Goal: Task Accomplishment & Management: Use online tool/utility

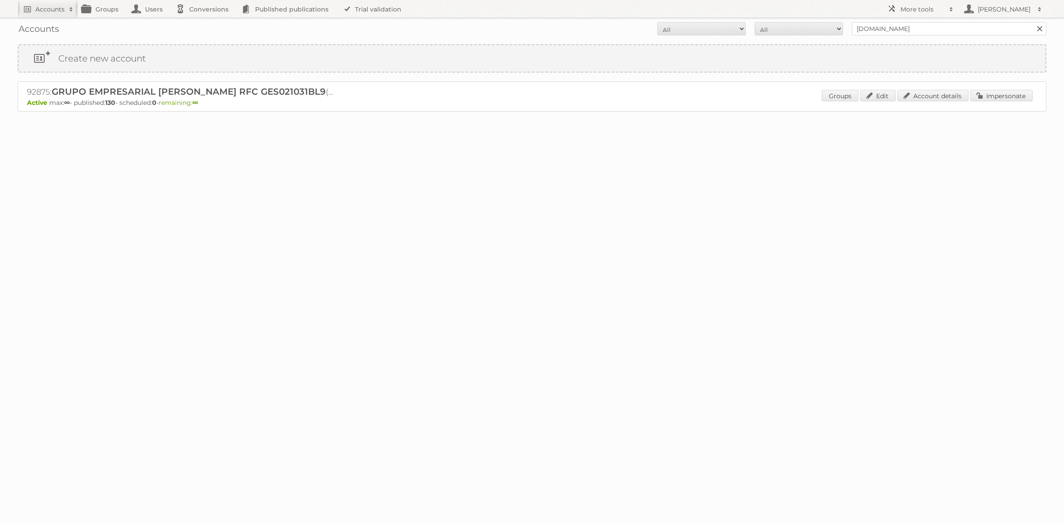
click at [879, 28] on input "[DOMAIN_NAME]" at bounding box center [949, 28] width 195 height 13
type input "kruidvat"
click at [1033, 22] on input "Search" at bounding box center [1039, 28] width 13 height 13
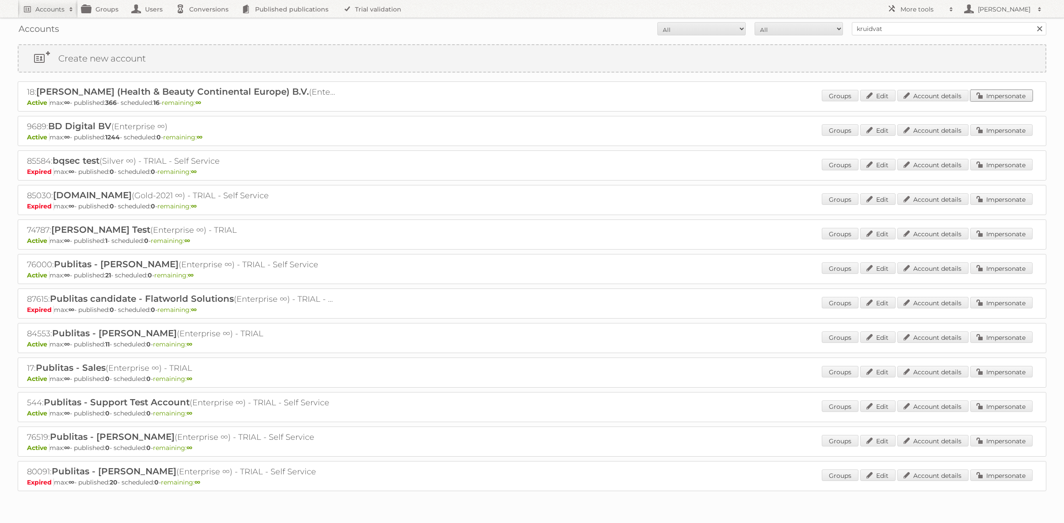
click at [986, 92] on link "Impersonate" at bounding box center [1002, 95] width 62 height 11
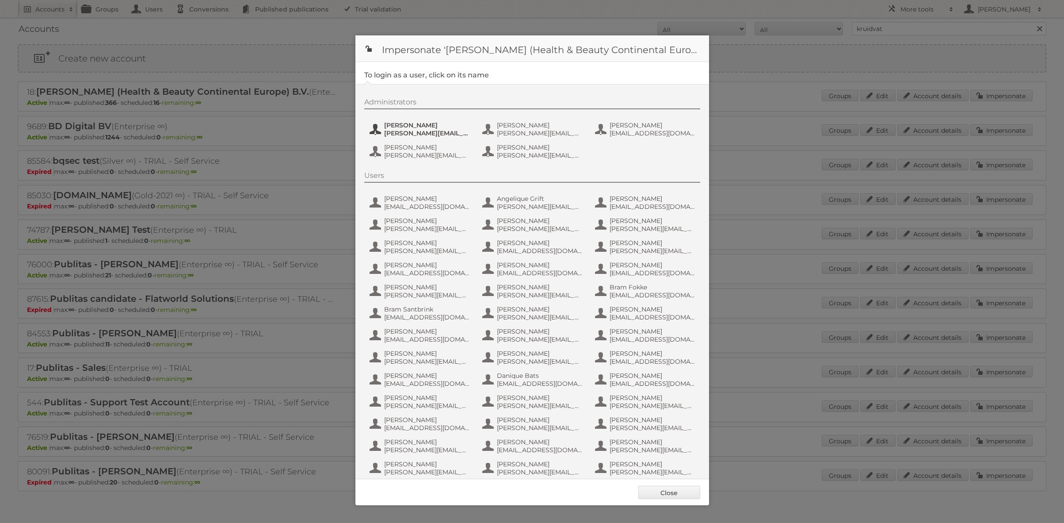
click at [444, 125] on span "[PERSON_NAME]" at bounding box center [427, 125] width 86 height 8
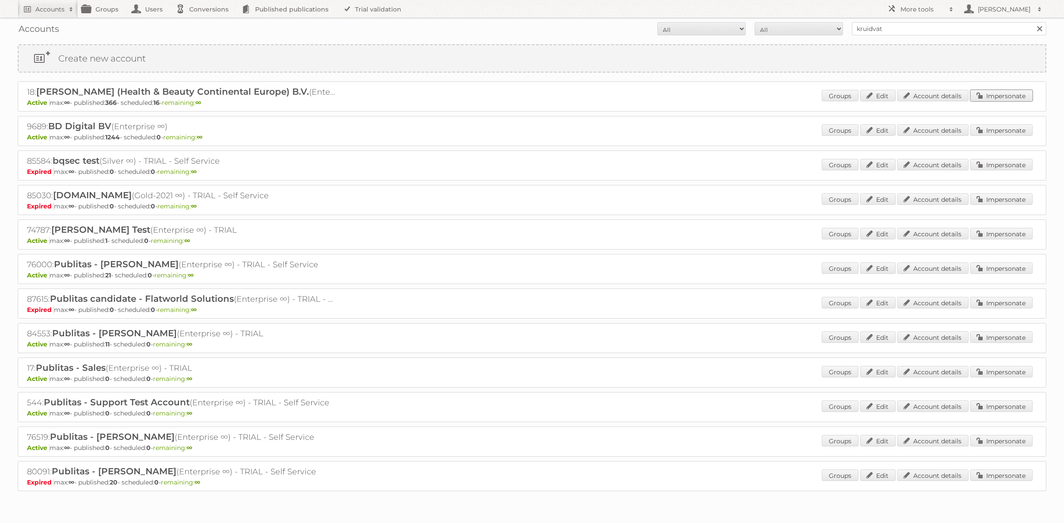
drag, startPoint x: 987, startPoint y: 99, endPoint x: 883, endPoint y: 100, distance: 103.5
click at [987, 99] on link "Impersonate" at bounding box center [1002, 95] width 62 height 11
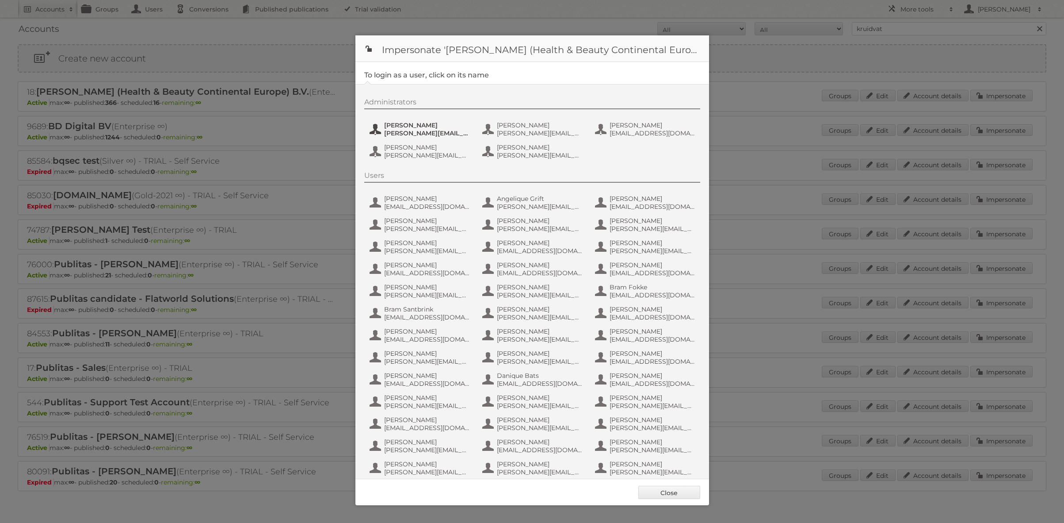
click at [433, 133] on span "[PERSON_NAME][EMAIL_ADDRESS][DOMAIN_NAME]" at bounding box center [427, 133] width 86 height 8
